Goal: Find specific page/section: Find specific page/section

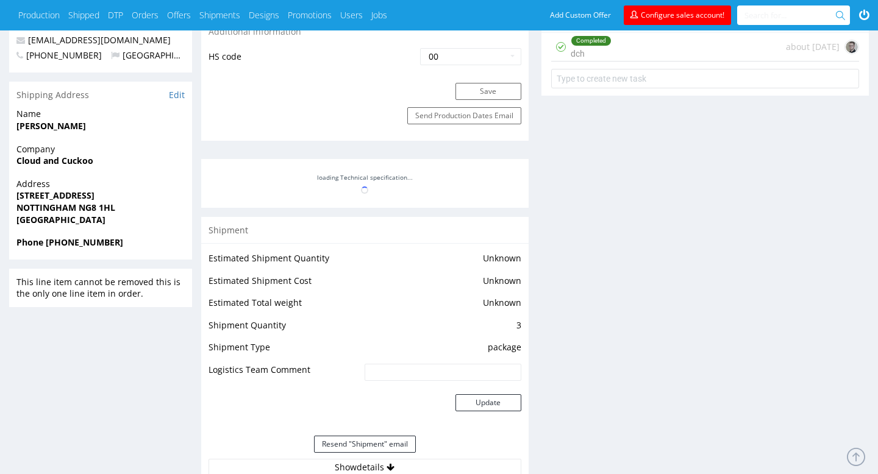
scroll to position [769, 0]
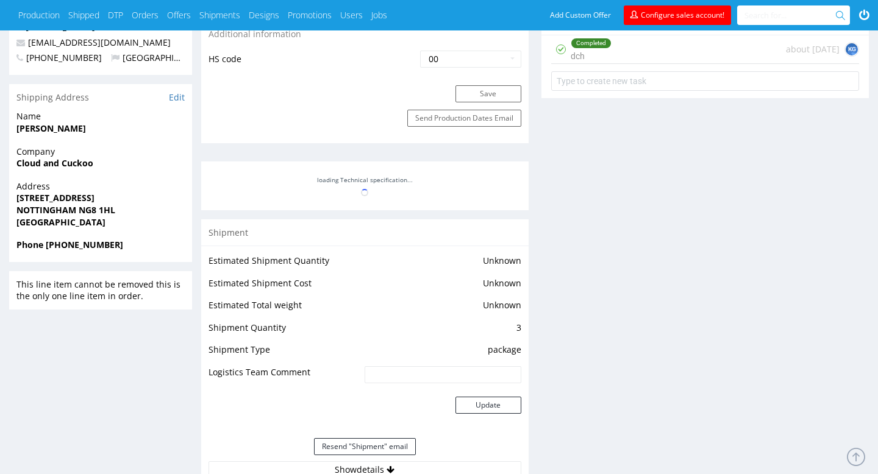
scroll to position [648, 0]
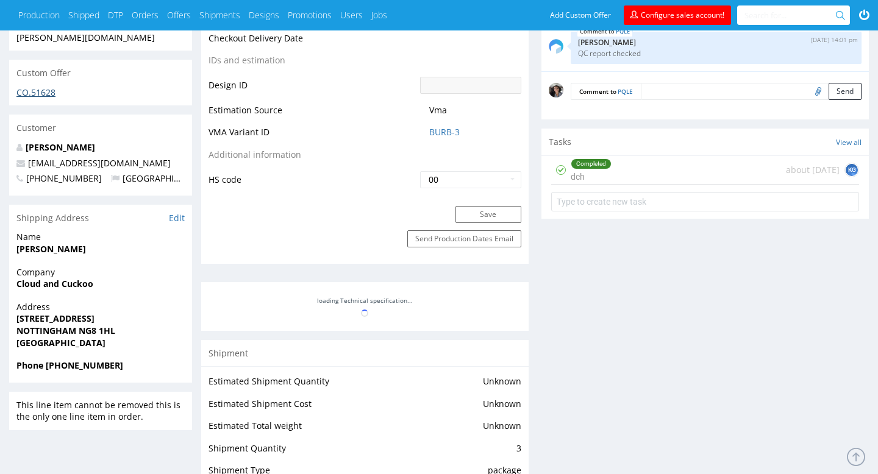
click at [40, 87] on link "CO.51628" at bounding box center [35, 93] width 39 height 12
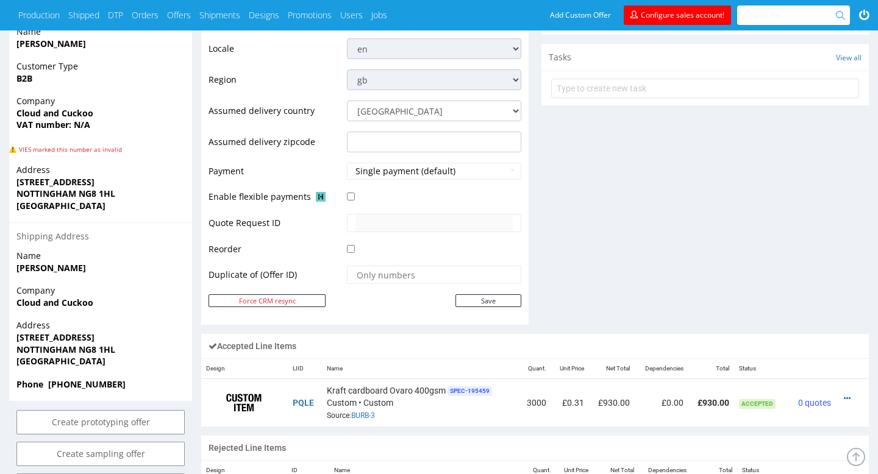
scroll to position [522, 0]
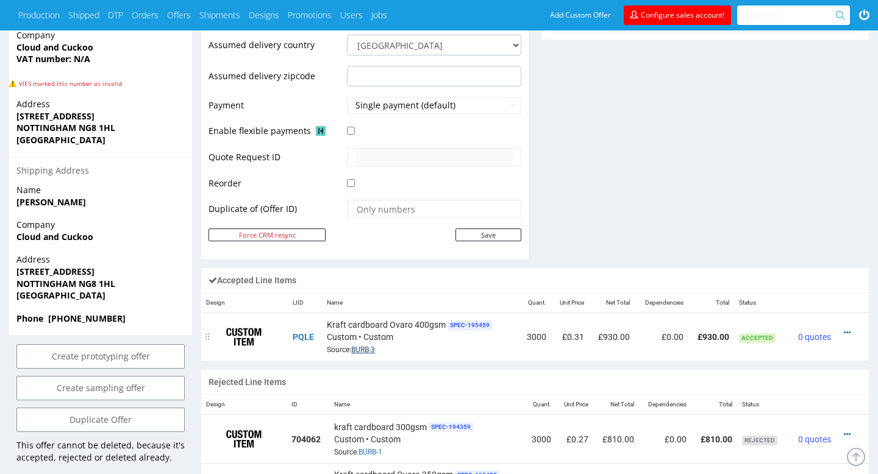
click at [368, 349] on link "BURB-3" at bounding box center [363, 350] width 24 height 9
